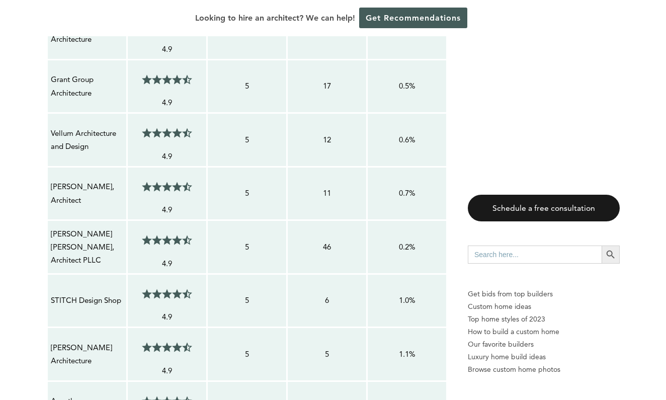
scroll to position [958, 0]
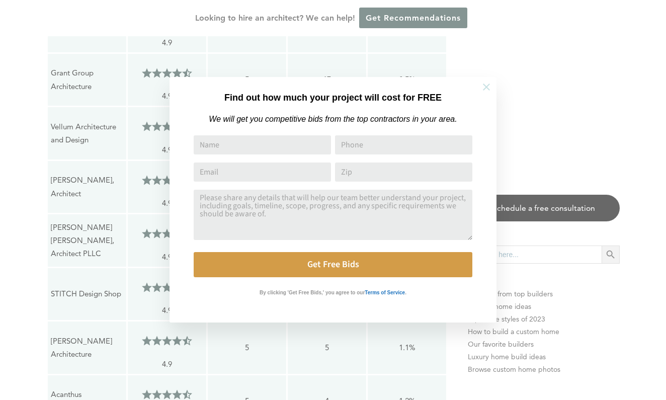
click at [482, 89] on icon at bounding box center [486, 86] width 11 height 11
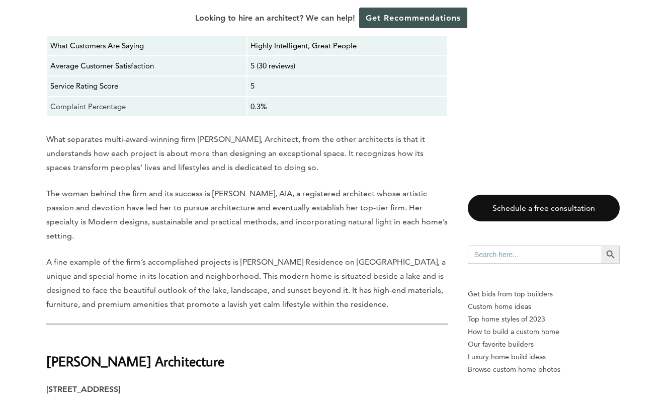
scroll to position [2552, 1]
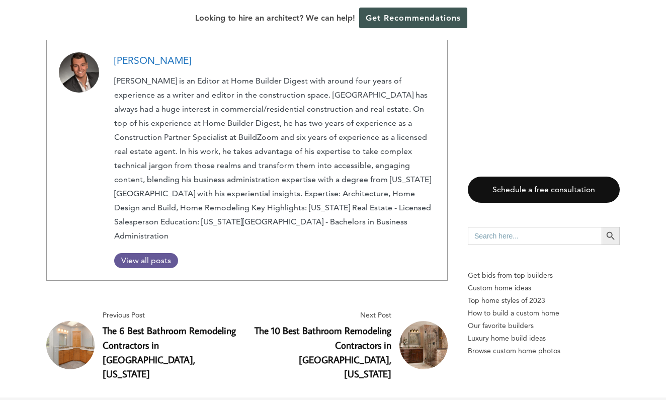
scroll to position [11575, 0]
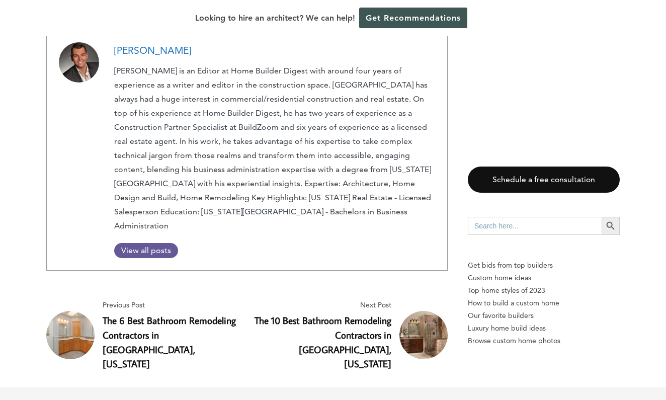
click at [415, 311] on img at bounding box center [423, 335] width 48 height 48
click at [63, 311] on img at bounding box center [70, 335] width 48 height 48
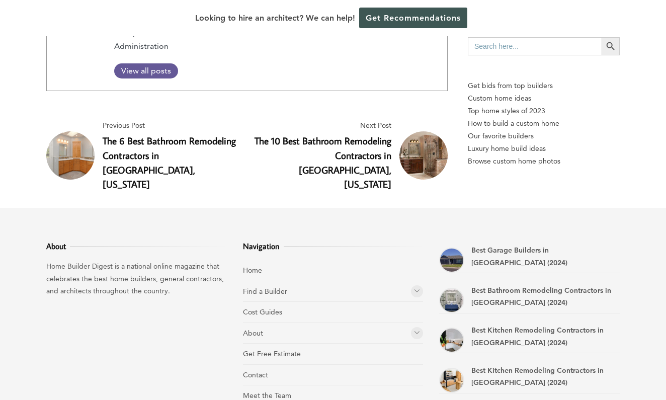
scroll to position [11754, 0]
drag, startPoint x: 350, startPoint y: 159, endPoint x: 349, endPoint y: 171, distance: 11.6
click at [349, 282] on li "Find a Builder Home Builders Architects and Building Designers General Contract…" at bounding box center [333, 292] width 181 height 21
click at [449, 288] on img "Best Bathroom Remodeling Contractors in Manitou Springs (2024)" at bounding box center [451, 300] width 25 height 25
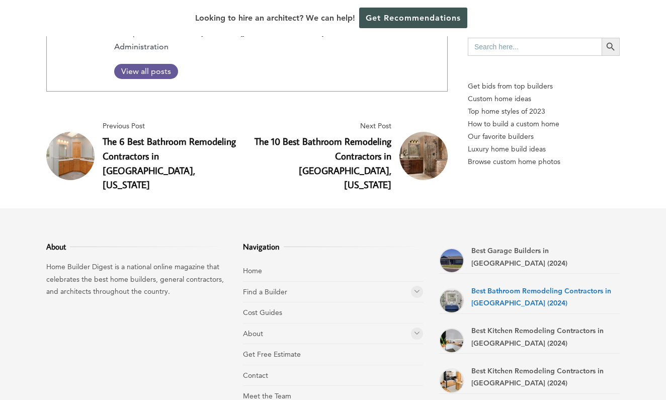
click at [486, 286] on link "Best Bathroom Remodeling Contractors in [GEOGRAPHIC_DATA] (2024)" at bounding box center [541, 297] width 140 height 22
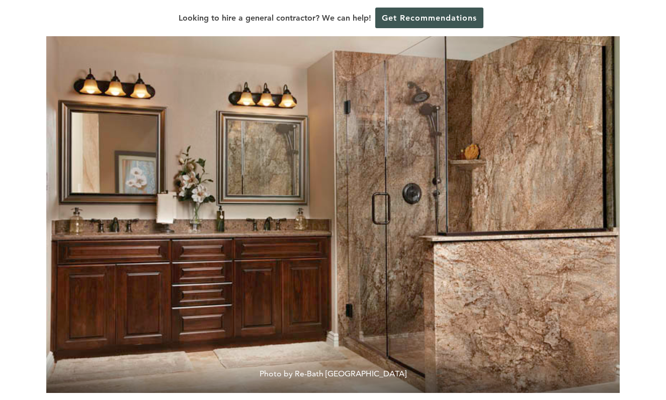
scroll to position [127, 0]
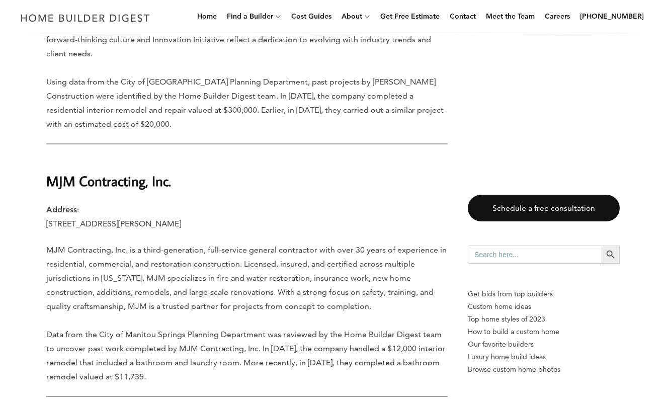
scroll to position [1483, 0]
